Goal: Communication & Community: Ask a question

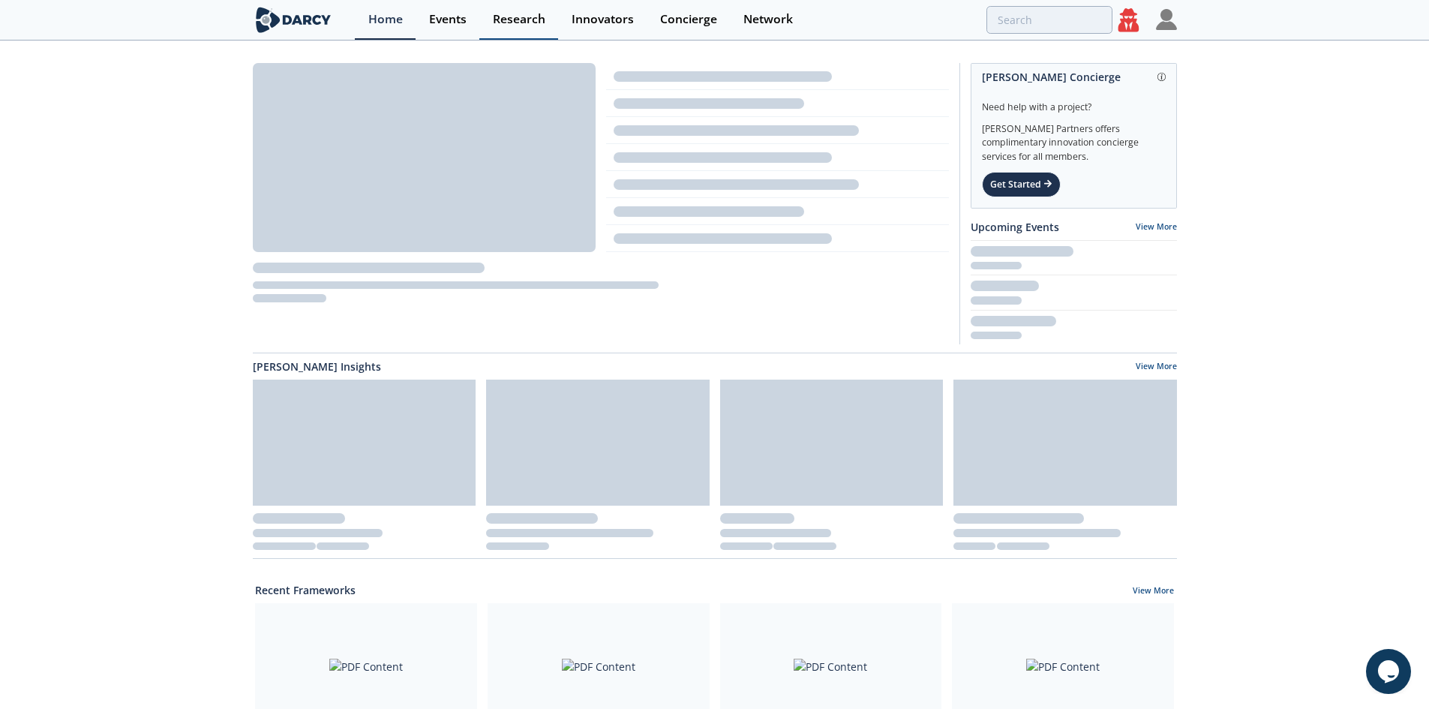
click at [512, 39] on link "Research" at bounding box center [518, 20] width 79 height 40
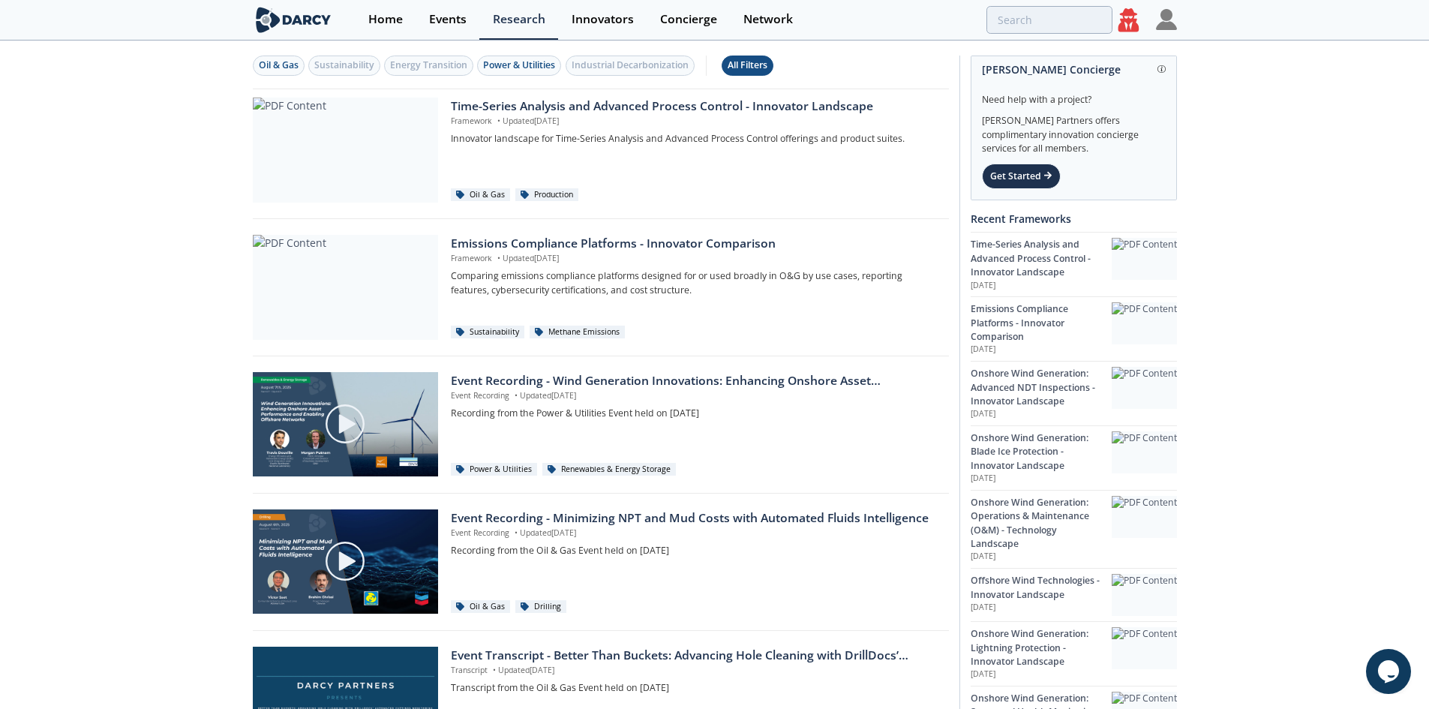
click at [747, 65] on div "All Filters" at bounding box center [748, 66] width 40 height 14
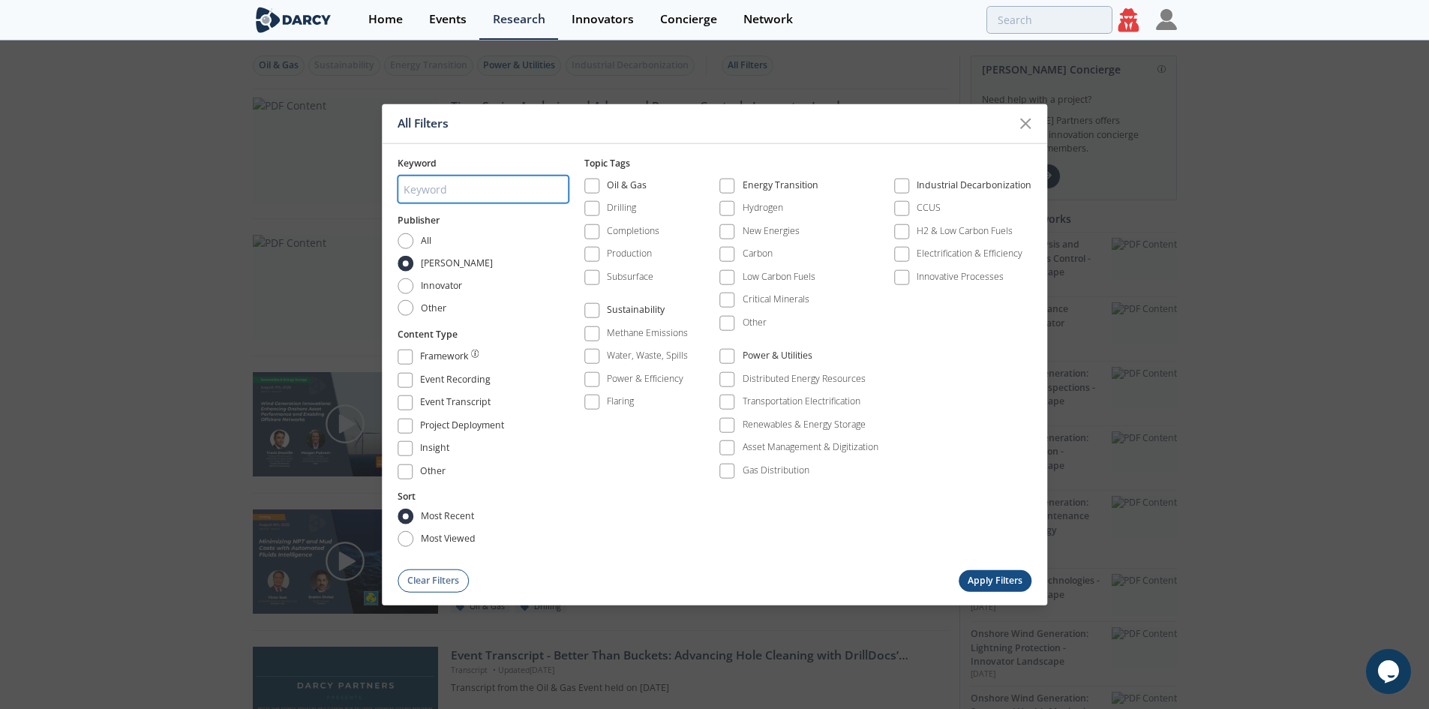
click at [469, 203] on input "search" at bounding box center [483, 190] width 171 height 28
type input "cutting edge"
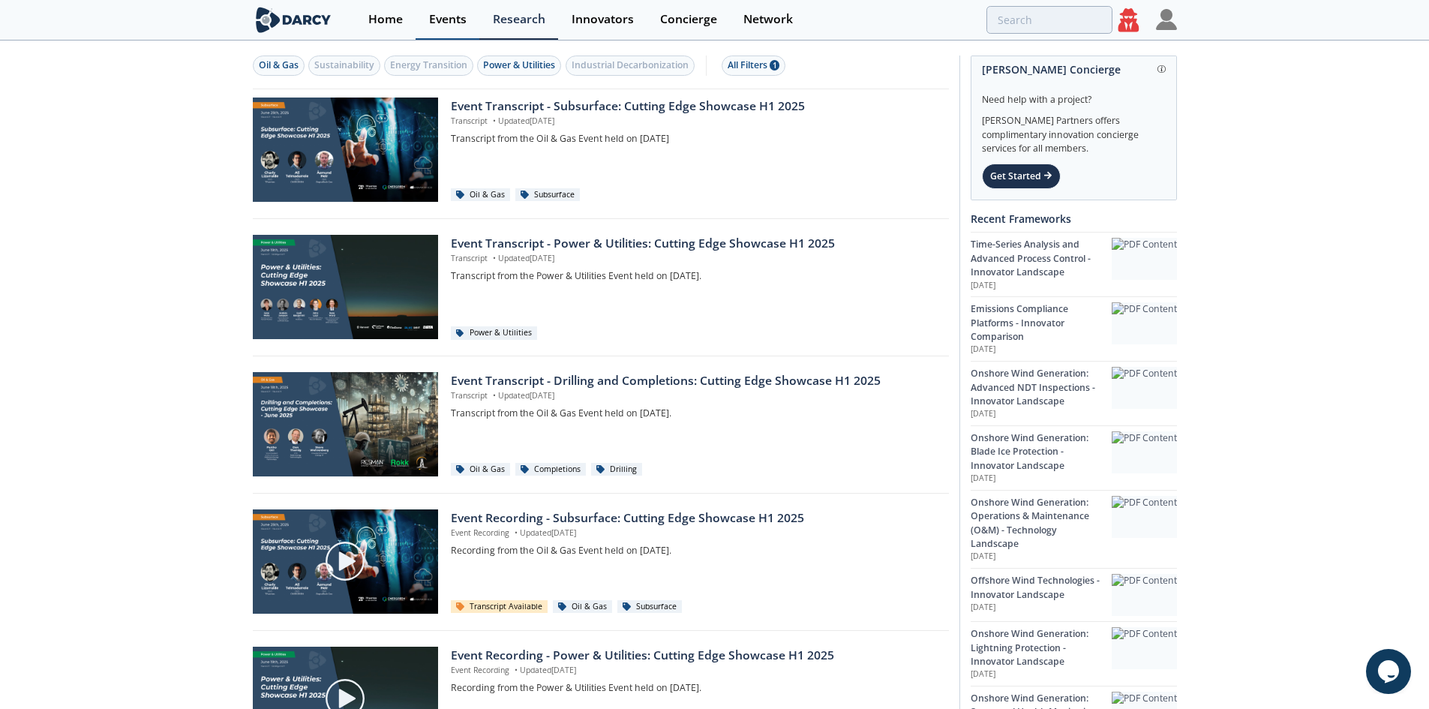
click at [472, 32] on link "Events" at bounding box center [448, 20] width 64 height 40
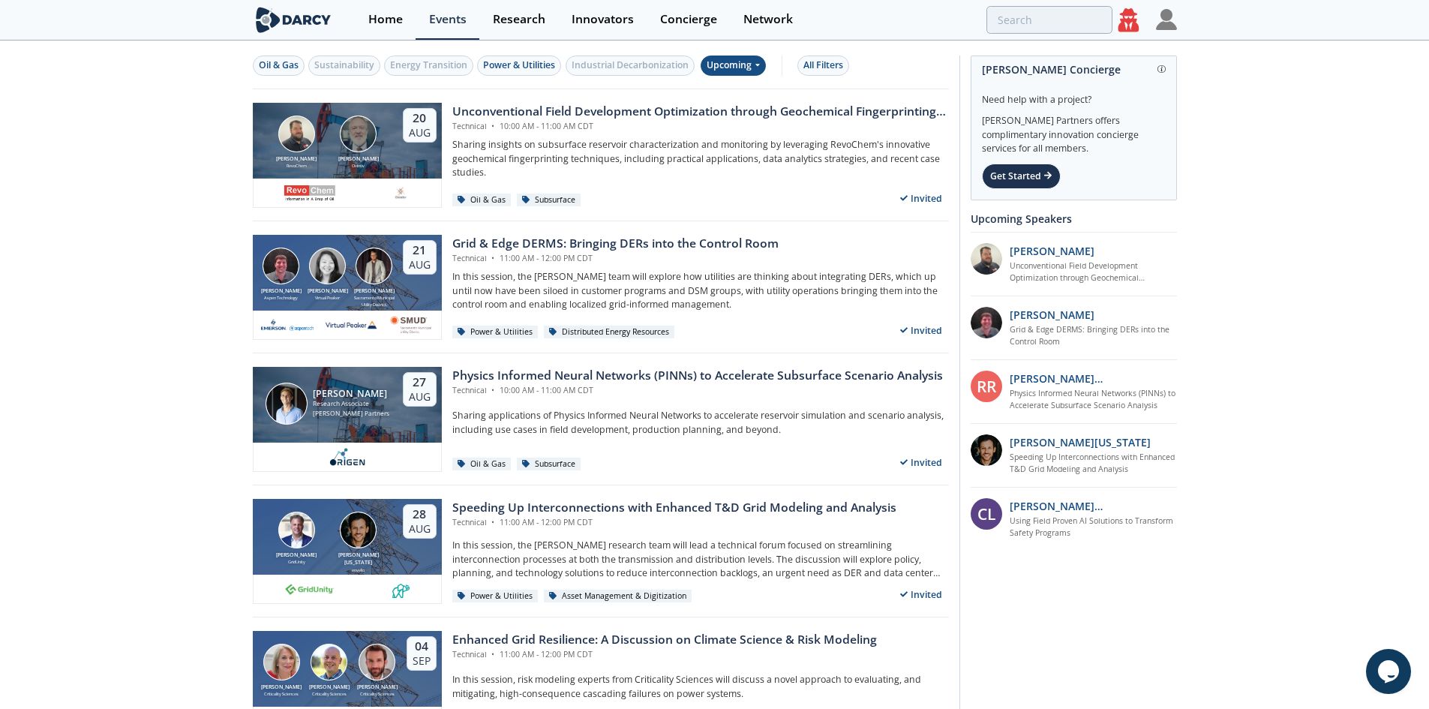
click at [749, 71] on div "Upcoming" at bounding box center [733, 66] width 65 height 20
click at [740, 116] on div "Past" at bounding box center [751, 115] width 93 height 24
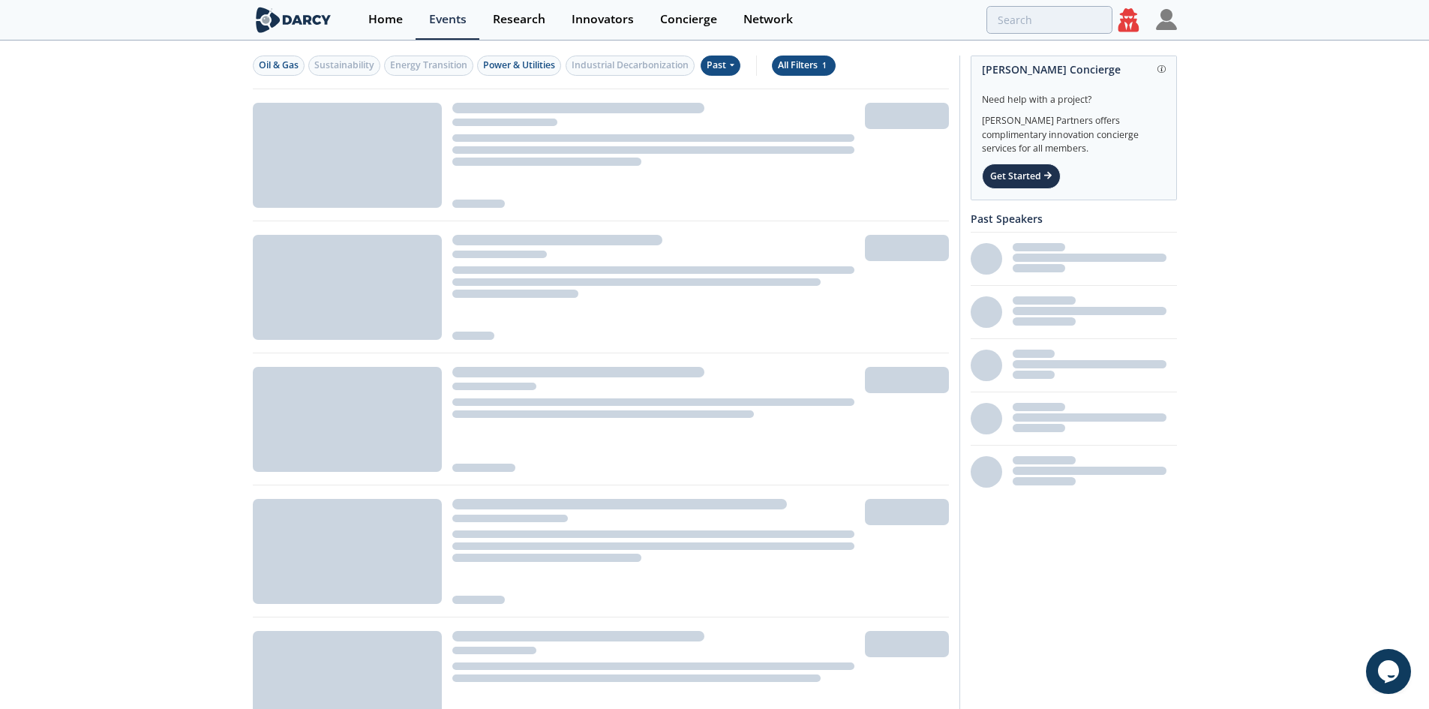
click at [826, 62] on span "1" at bounding box center [825, 65] width 10 height 11
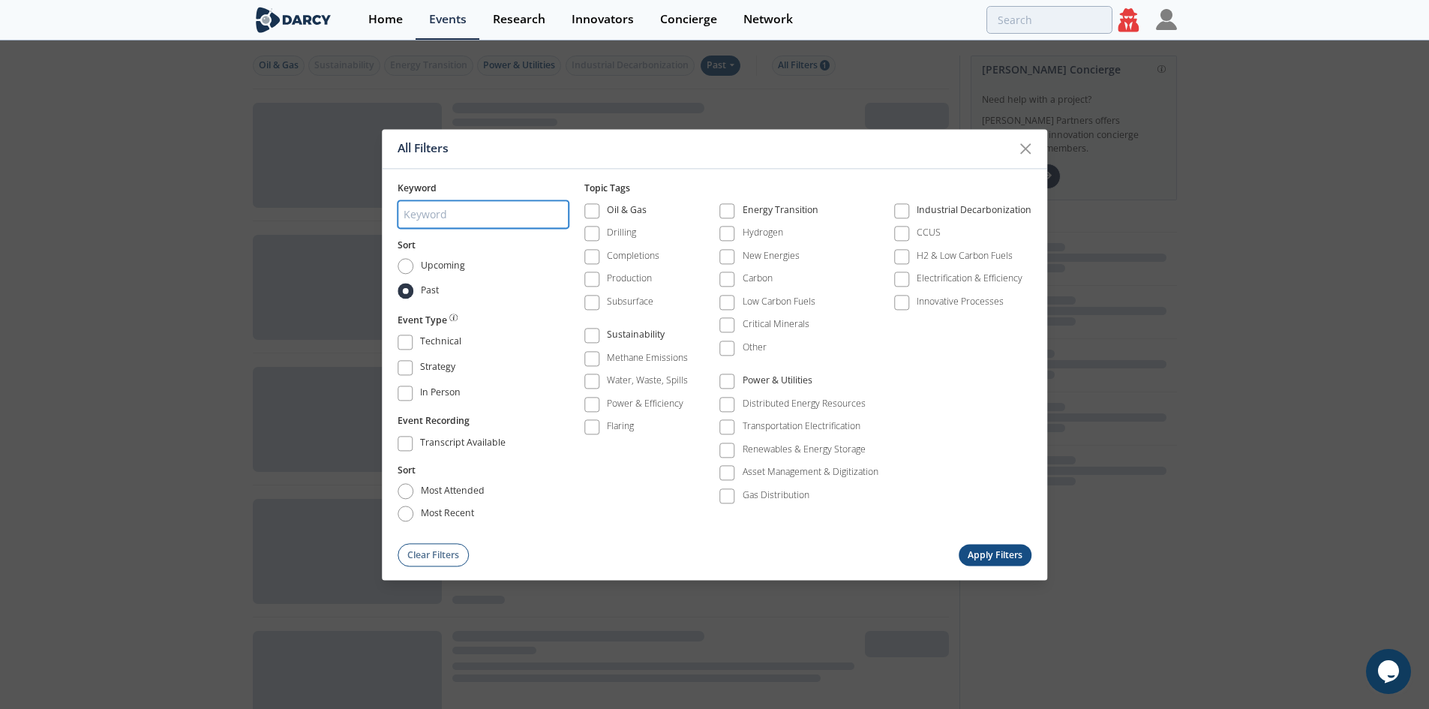
click at [413, 218] on input "search" at bounding box center [483, 215] width 171 height 28
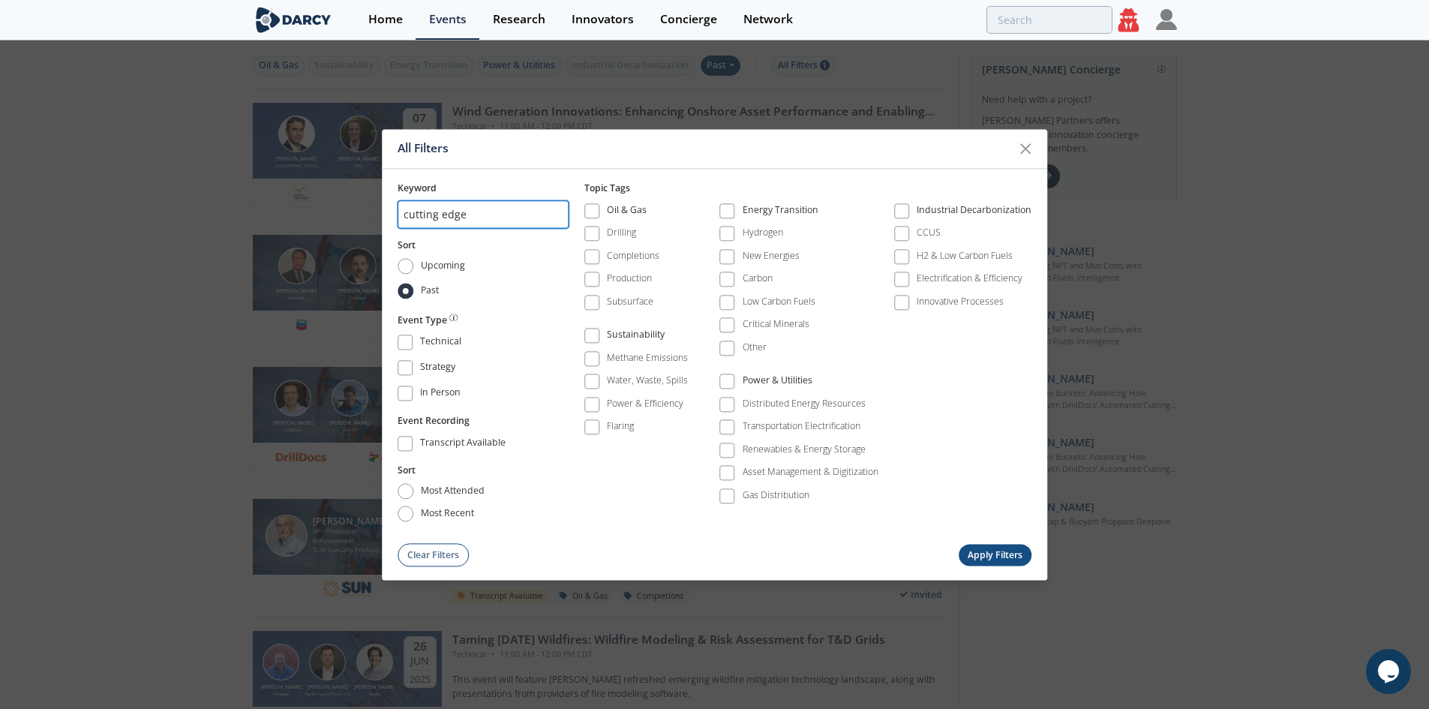
type input "cutting edge"
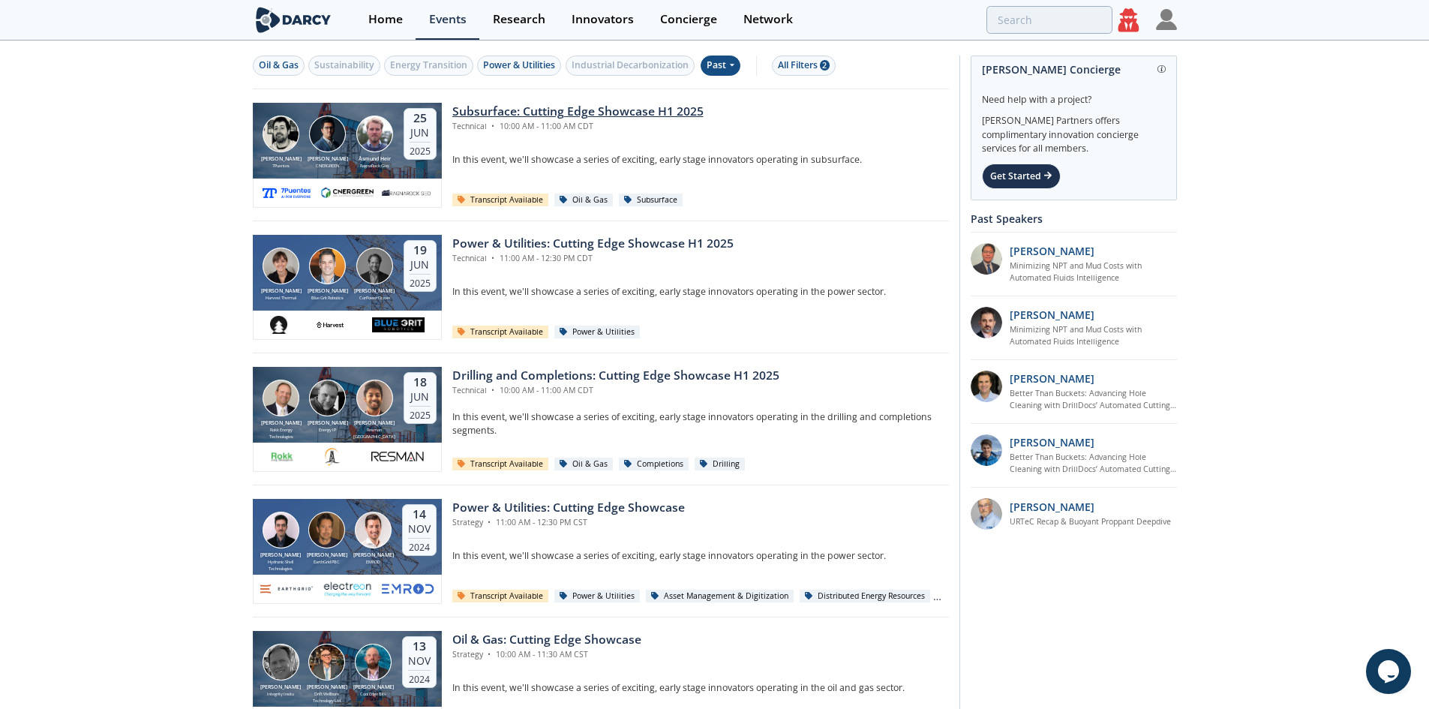
click at [553, 124] on div "Technical • 10:00 AM - 11:00 AM CDT" at bounding box center [577, 127] width 251 height 12
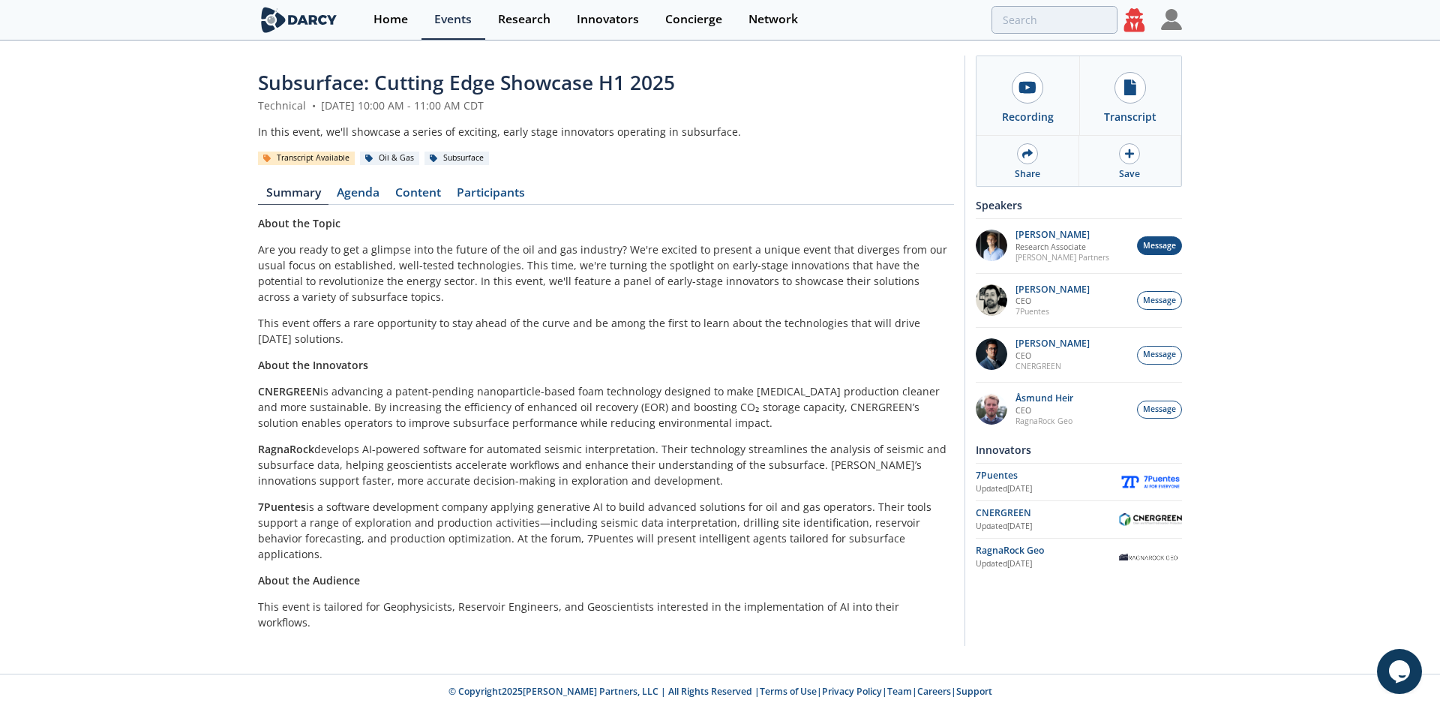
click at [1174, 245] on span "Message" at bounding box center [1159, 246] width 33 height 12
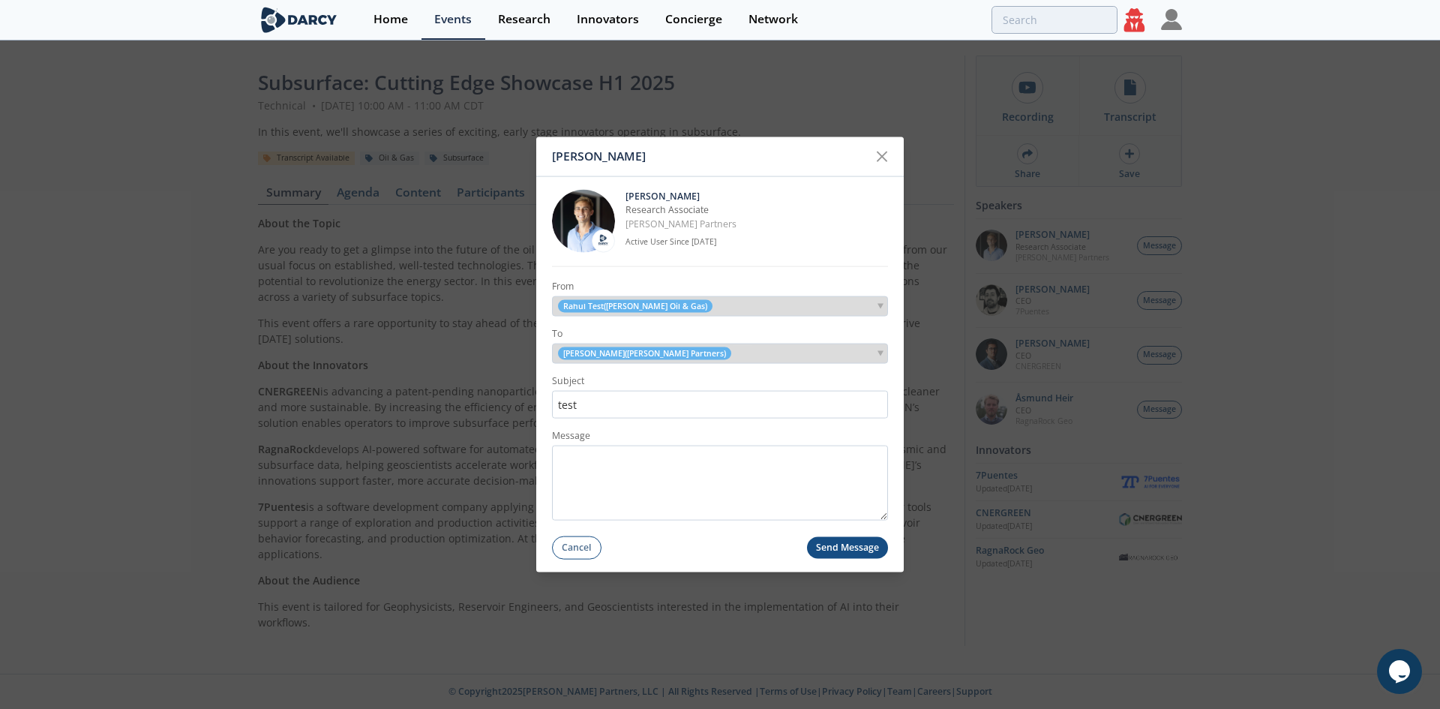
type input "test"
click at [605, 465] on textarea "Message" at bounding box center [720, 483] width 336 height 75
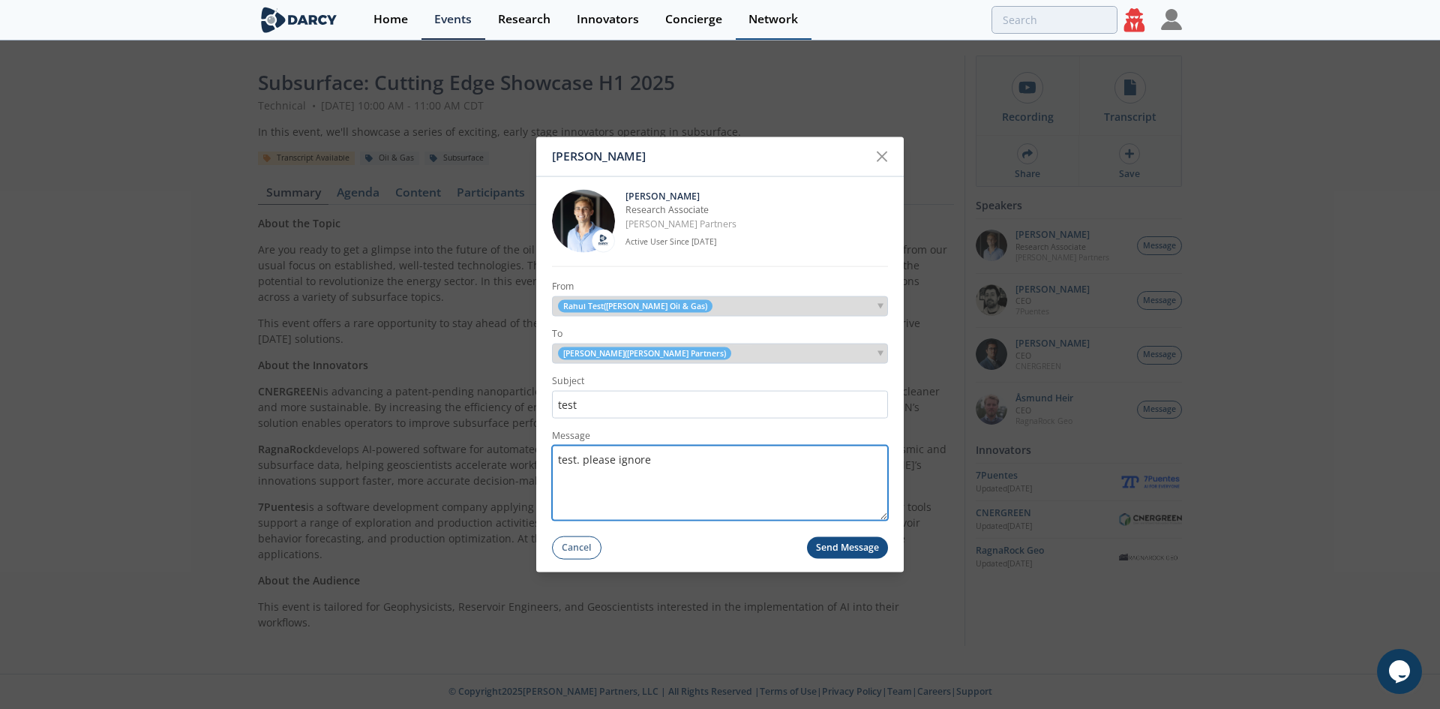
type textarea "test. please ignore"
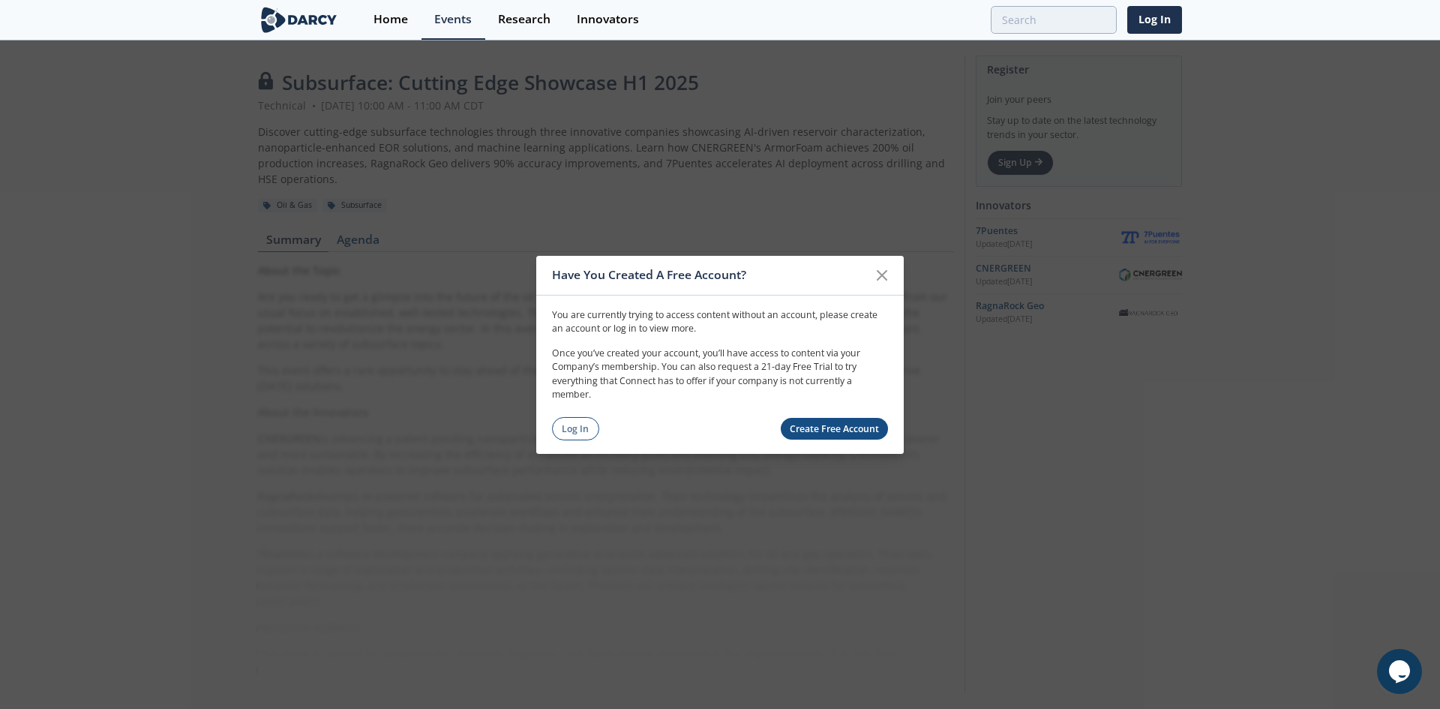
click at [541, 420] on div "You are currently trying to access content without an account, please create an…" at bounding box center [720, 368] width 368 height 146
click at [565, 428] on link "Log In" at bounding box center [575, 428] width 47 height 23
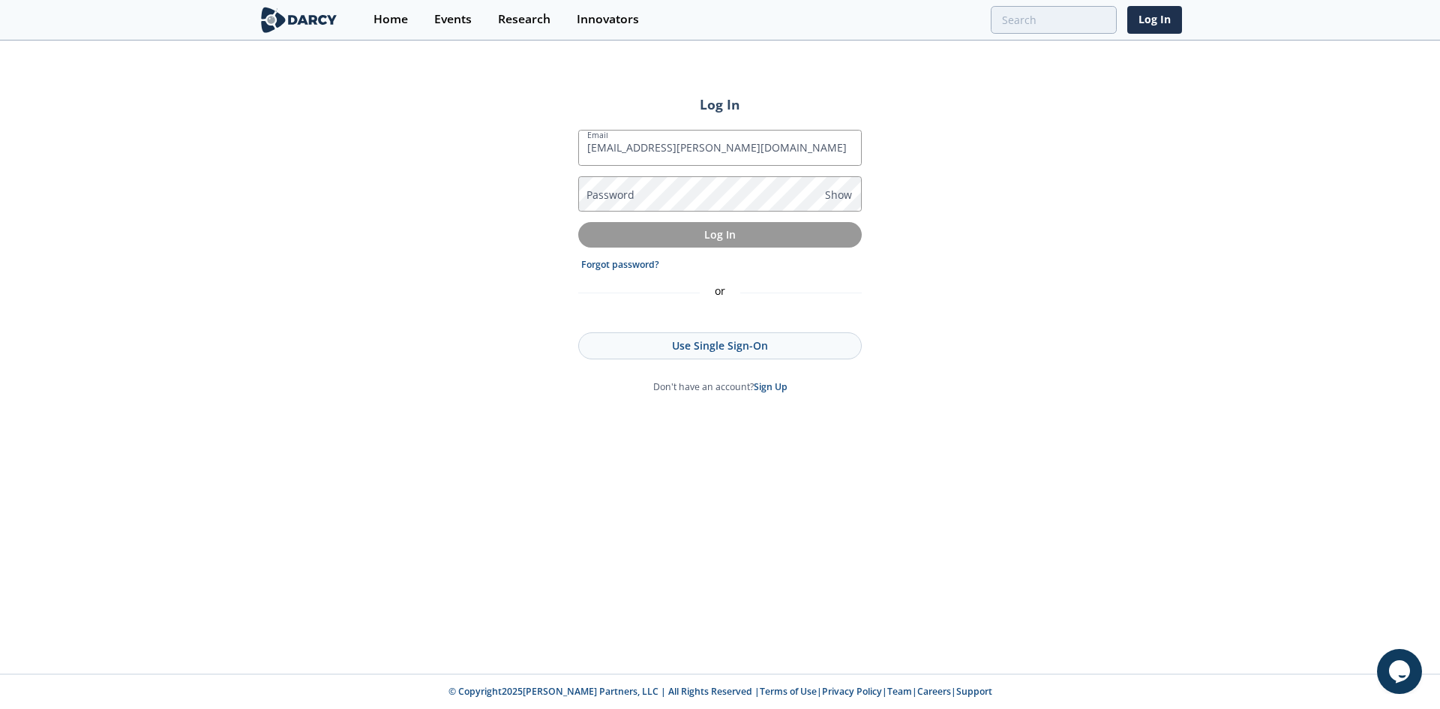
type input "rahul.avadhoot@gmail.com"
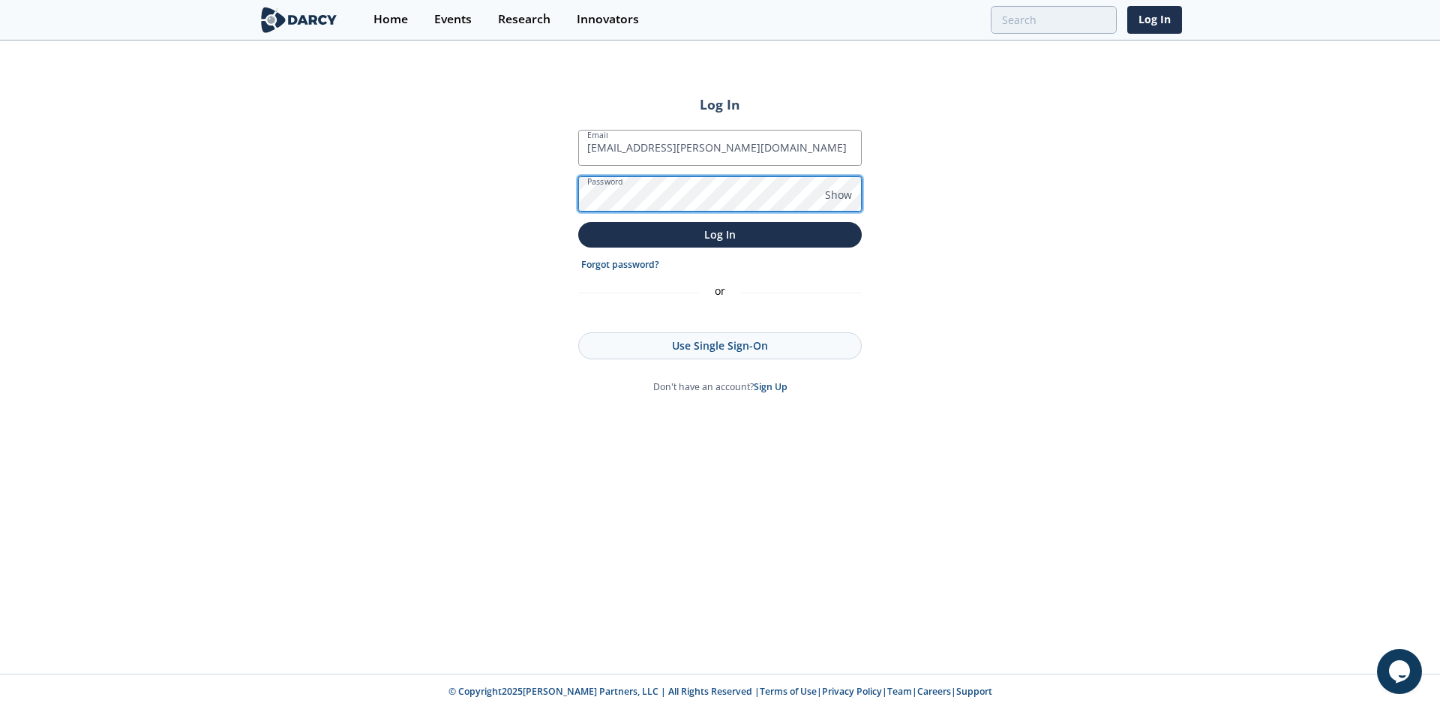
click at [578, 222] on button "Log In" at bounding box center [720, 234] width 284 height 25
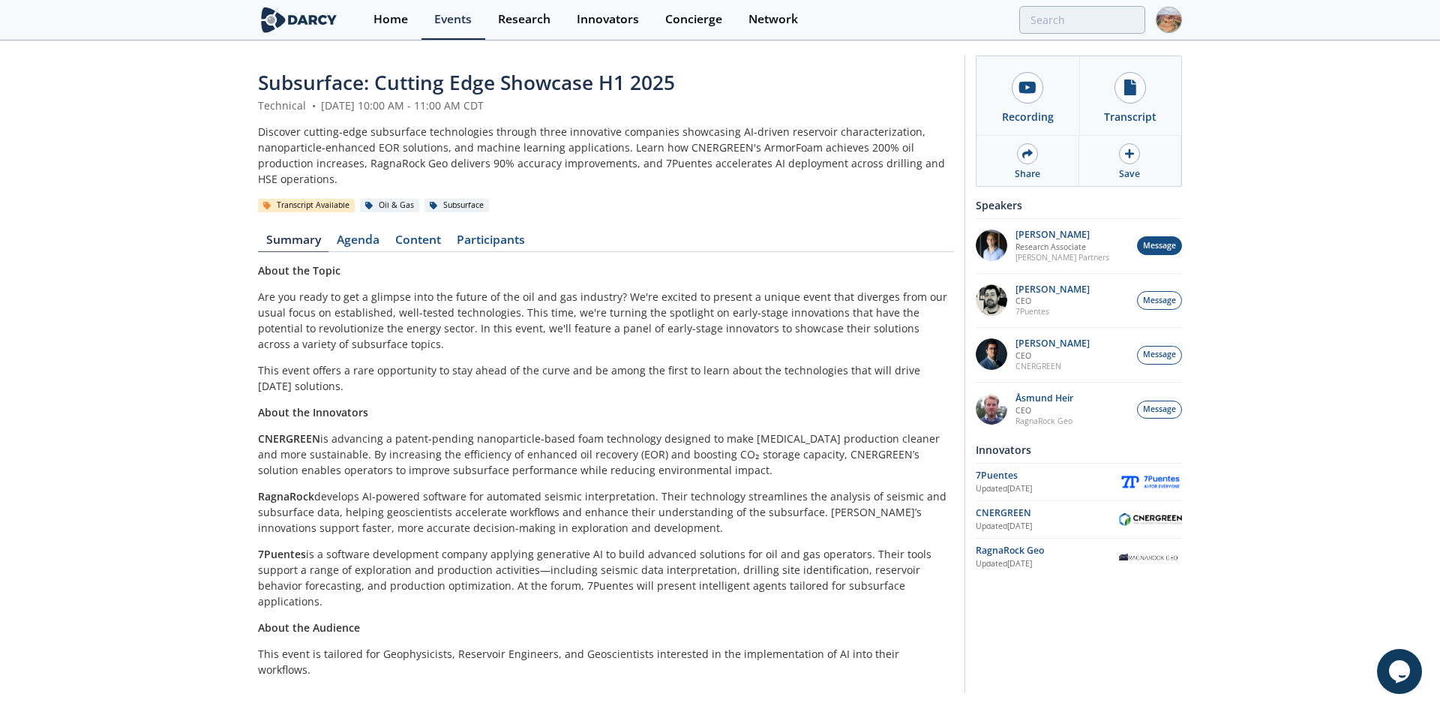
click at [1176, 251] on span "Message" at bounding box center [1159, 246] width 33 height 12
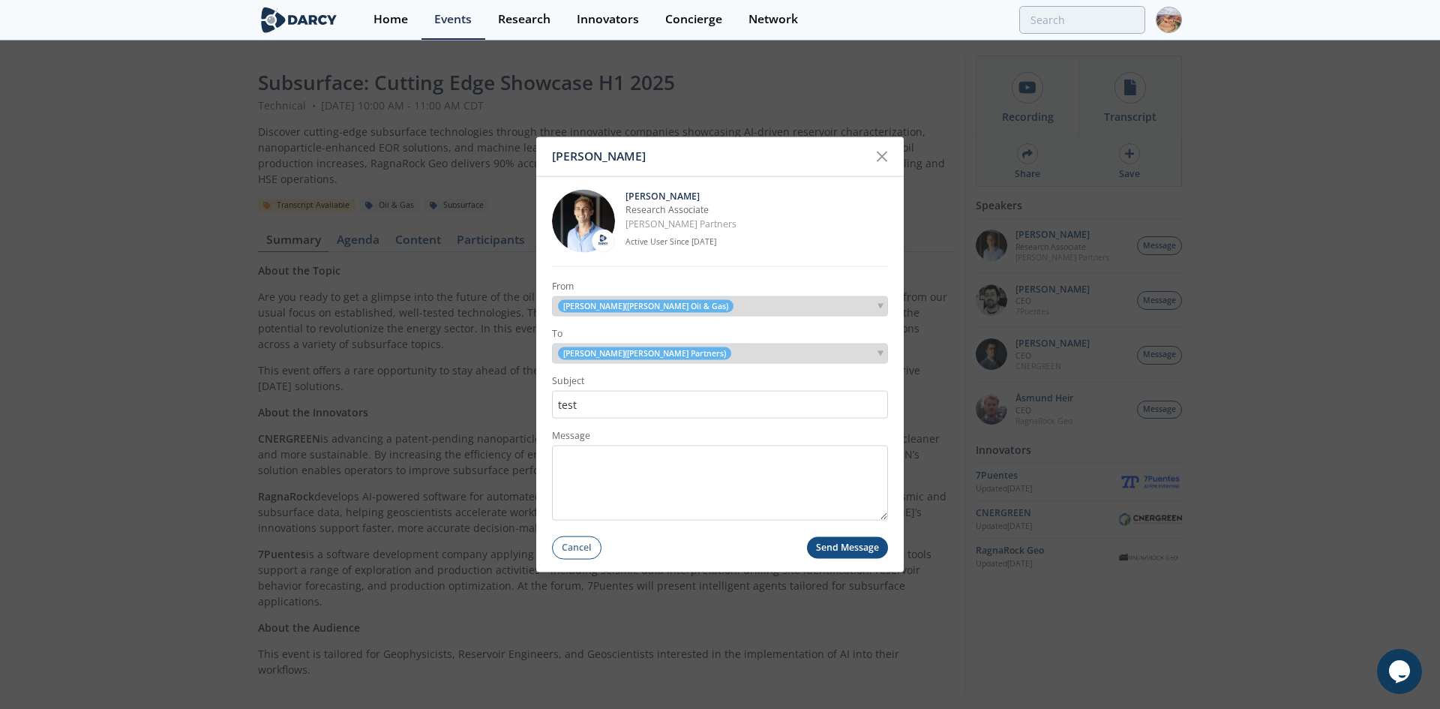
type input "test"
click at [593, 481] on textarea "Message" at bounding box center [720, 483] width 336 height 75
type textarea "test. please ignore"
click at [820, 547] on button "Send Message" at bounding box center [848, 548] width 82 height 22
